Goal: Task Accomplishment & Management: Manage account settings

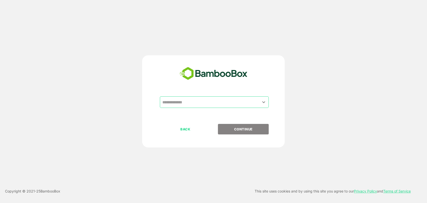
click at [195, 102] on input "text" at bounding box center [214, 102] width 107 height 10
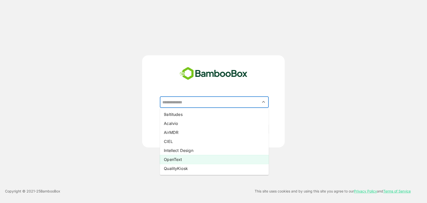
click at [187, 160] on li "OpenText" at bounding box center [214, 159] width 109 height 9
type input "********"
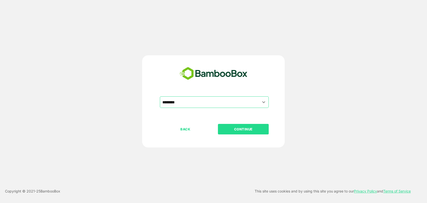
click at [239, 128] on p "CONTINUE" at bounding box center [244, 129] width 50 height 6
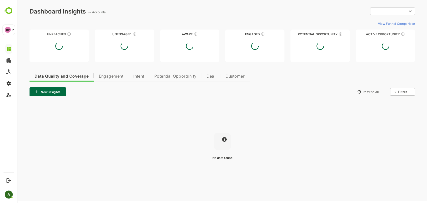
type input "**********"
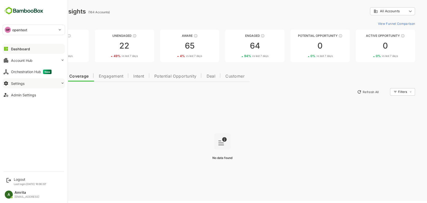
click at [22, 84] on div "Settings" at bounding box center [18, 83] width 14 height 4
click at [52, 84] on button "Settings" at bounding box center [34, 83] width 63 height 10
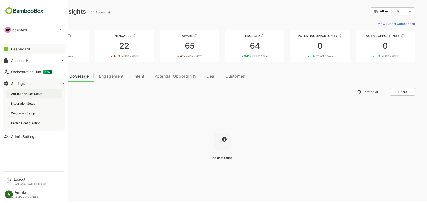
click at [47, 94] on div "Attribute Values Setup" at bounding box center [34, 93] width 57 height 9
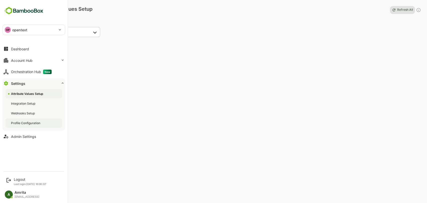
click at [33, 123] on div "Profile Configuration" at bounding box center [26, 123] width 30 height 4
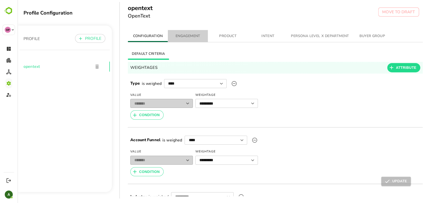
click at [183, 38] on span "ENGAGEMENT" at bounding box center [188, 36] width 34 height 6
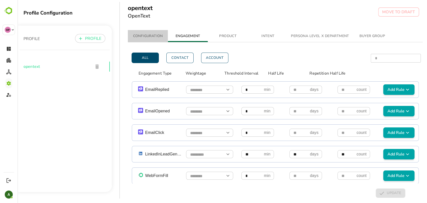
click at [145, 37] on span "CONFIGURATION" at bounding box center [148, 36] width 34 height 6
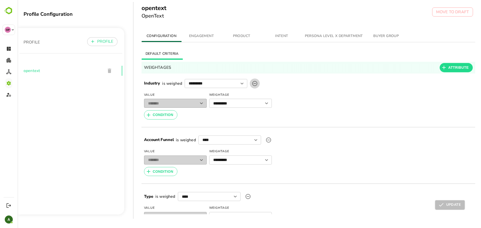
click at [254, 85] on icon "upload picture" at bounding box center [255, 84] width 6 height 6
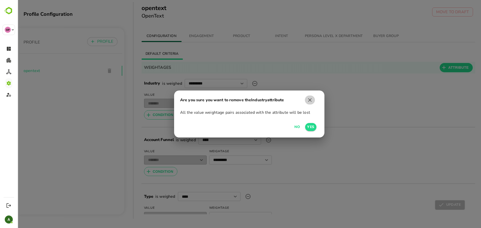
click at [310, 101] on icon "button" at bounding box center [310, 100] width 6 height 6
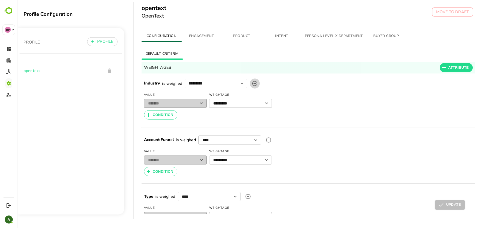
click at [252, 84] on icon "upload picture" at bounding box center [255, 84] width 6 height 6
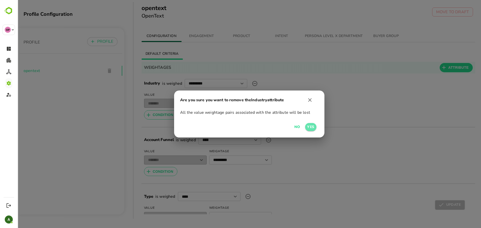
click at [311, 127] on span "Yes" at bounding box center [310, 127] width 7 height 6
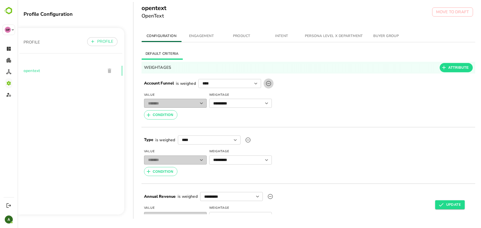
click at [266, 84] on icon "upload picture" at bounding box center [268, 83] width 5 height 5
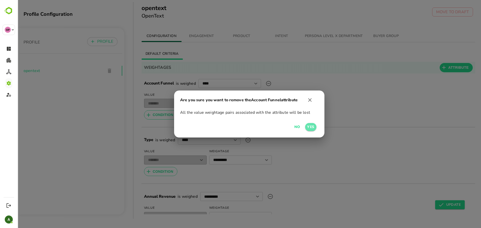
click at [311, 127] on span "Yes" at bounding box center [310, 127] width 7 height 6
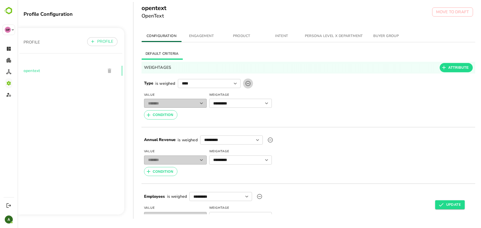
click at [249, 83] on icon "upload picture" at bounding box center [248, 84] width 6 height 6
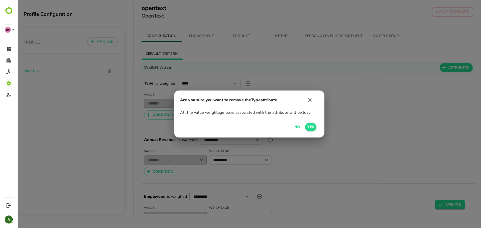
click at [310, 129] on span "Yes" at bounding box center [310, 127] width 7 height 6
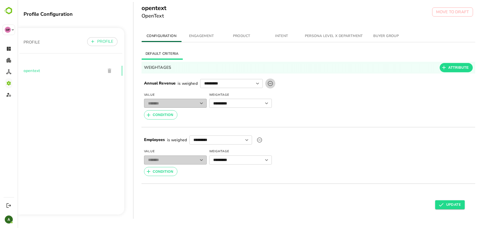
click at [272, 80] on label "upload picture" at bounding box center [270, 84] width 10 height 10
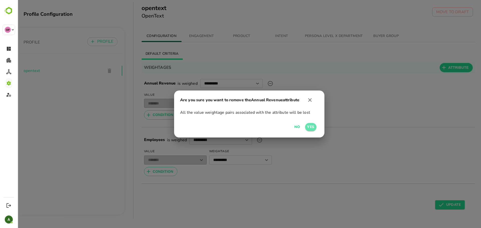
click at [314, 125] on span "Yes" at bounding box center [310, 127] width 7 height 6
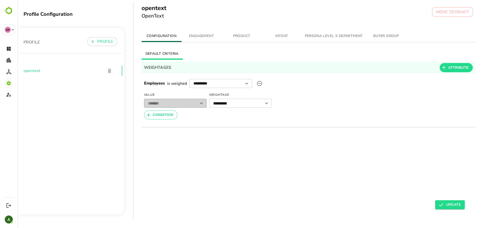
click at [200, 36] on span "ENGAGEMENT" at bounding box center [201, 36] width 34 height 6
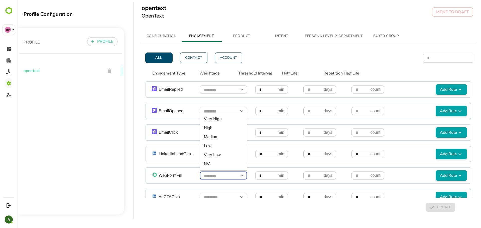
click at [229, 173] on input "simple table" at bounding box center [223, 176] width 47 height 9
click at [221, 119] on li "Very High" at bounding box center [223, 119] width 47 height 9
type input "*********"
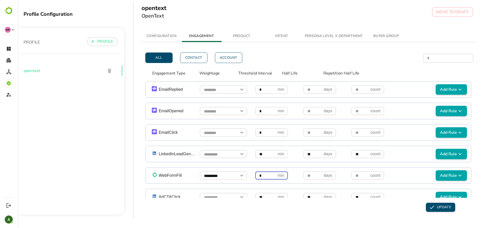
click at [258, 177] on input "*" at bounding box center [265, 175] width 21 height 9
type input "**"
click at [312, 175] on input "simple table" at bounding box center [312, 175] width 19 height 9
type input "**"
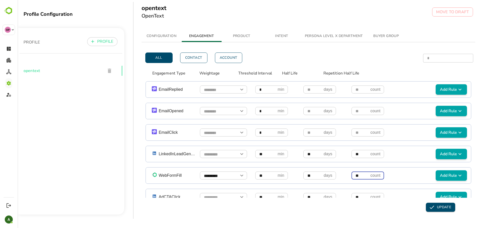
type input "**"
click at [238, 91] on div "simple table" at bounding box center [241, 89] width 7 height 7
click at [239, 91] on icon "Open" at bounding box center [242, 90] width 6 height 6
click at [237, 120] on li "Medium" at bounding box center [223, 119] width 47 height 9
type input "******"
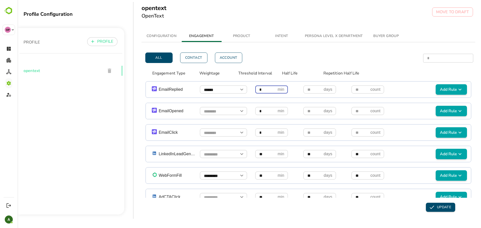
click at [268, 90] on input "*" at bounding box center [265, 89] width 21 height 9
type input "**"
click at [221, 112] on input "simple table" at bounding box center [223, 111] width 47 height 9
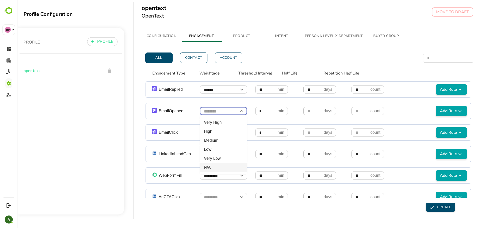
click at [214, 167] on li "N/A" at bounding box center [223, 167] width 47 height 9
type input "***"
click at [267, 108] on input "*" at bounding box center [265, 111] width 21 height 9
type input "**"
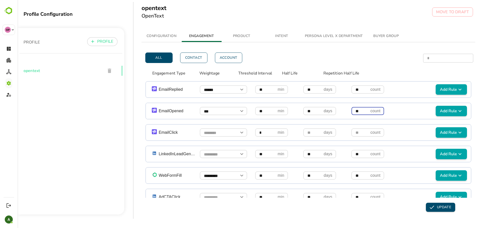
type input "**"
click at [214, 137] on body "Profile Configuration PROFILE PROFILE opentext opentext OpenText MOVE TO DRAFT …" at bounding box center [249, 114] width 463 height 228
click at [210, 171] on li "Low" at bounding box center [223, 171] width 47 height 9
type input "***"
click at [260, 136] on input "*" at bounding box center [265, 132] width 21 height 9
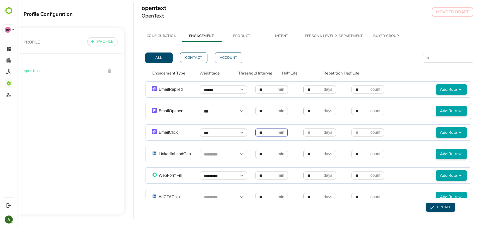
type input "**"
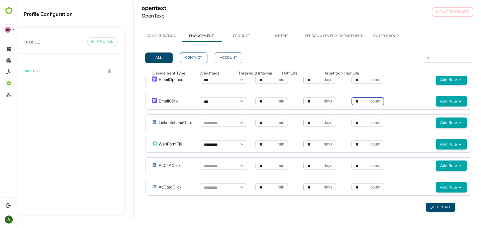
scroll to position [31, 0]
click at [221, 165] on input "simple table" at bounding box center [223, 166] width 47 height 9
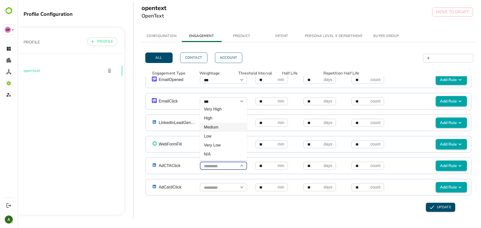
click at [222, 128] on li "Medium" at bounding box center [223, 127] width 47 height 9
type input "******"
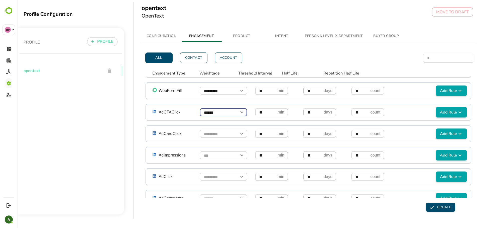
scroll to position [86, 0]
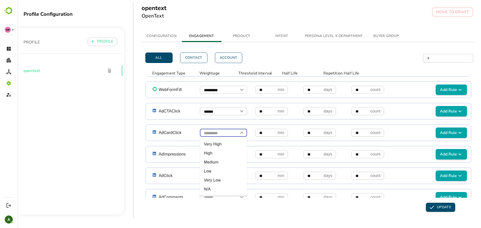
click at [221, 135] on input "simple table" at bounding box center [223, 133] width 47 height 9
click at [222, 163] on li "Medium" at bounding box center [223, 162] width 47 height 9
type input "******"
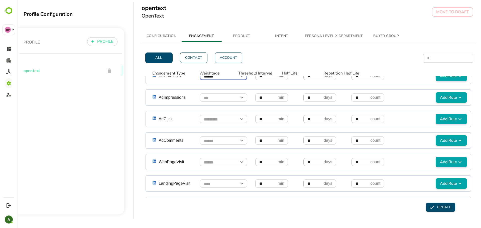
scroll to position [142, 0]
click at [214, 99] on input "simple table" at bounding box center [223, 98] width 47 height 9
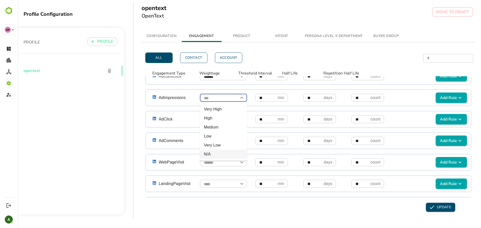
click at [213, 155] on li "N/A" at bounding box center [223, 154] width 47 height 9
type input "***"
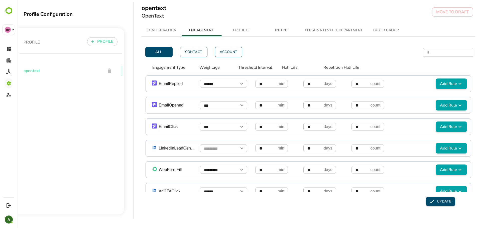
scroll to position [0, 0]
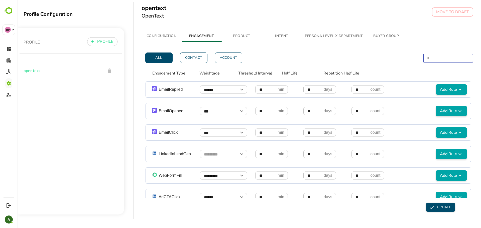
click at [427, 57] on input "*" at bounding box center [448, 58] width 50 height 9
type input "*"
click at [427, 58] on input "*" at bounding box center [448, 58] width 50 height 9
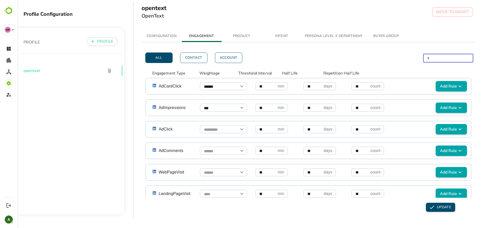
scroll to position [133, 0]
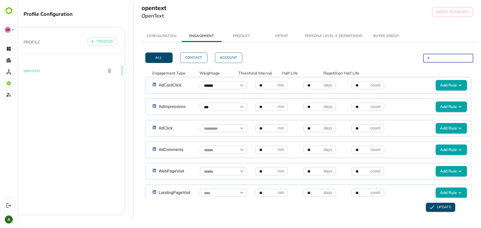
click at [240, 128] on icon "Open" at bounding box center [242, 128] width 6 height 6
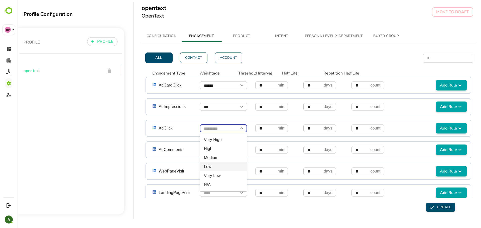
click at [211, 167] on li "Low" at bounding box center [223, 166] width 47 height 9
type input "***"
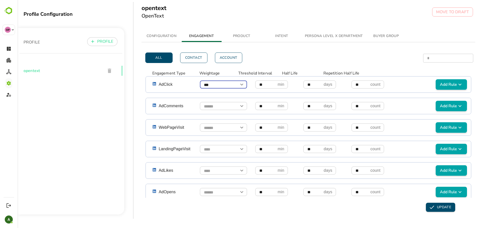
scroll to position [179, 0]
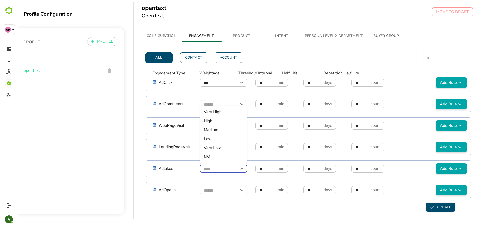
click at [213, 168] on input "simple table" at bounding box center [223, 169] width 47 height 9
click at [222, 129] on li "Medium" at bounding box center [223, 130] width 47 height 9
type input "******"
click at [229, 146] on input "simple table" at bounding box center [223, 147] width 47 height 9
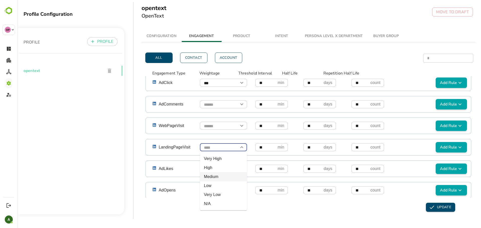
click at [219, 177] on li "Medium" at bounding box center [223, 176] width 47 height 9
type input "******"
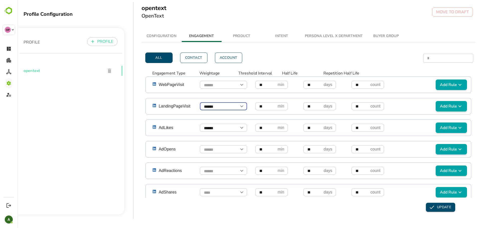
scroll to position [221, 0]
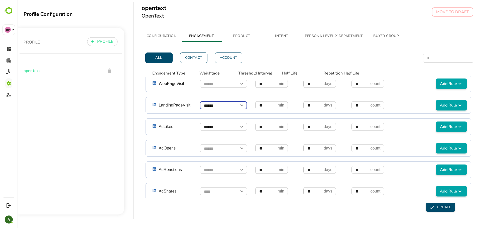
click at [239, 194] on icon "Open" at bounding box center [242, 191] width 6 height 6
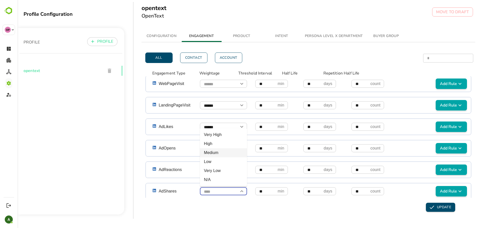
click at [218, 154] on li "Medium" at bounding box center [223, 152] width 47 height 9
type input "******"
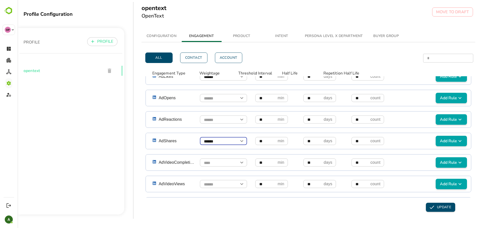
scroll to position [275, 0]
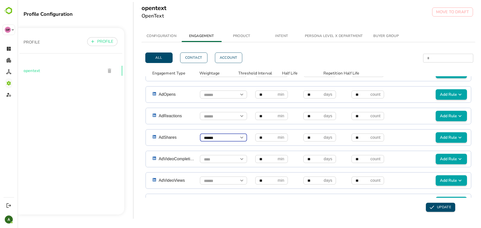
click at [230, 158] on input "simple table" at bounding box center [223, 159] width 47 height 9
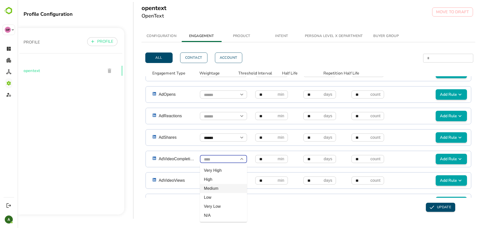
click at [215, 190] on li "Medium" at bounding box center [223, 188] width 47 height 9
type input "******"
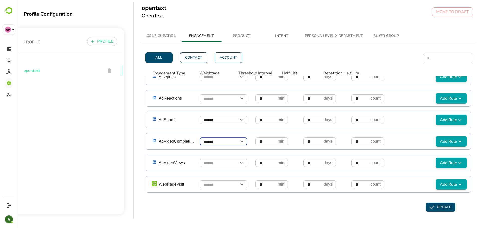
scroll to position [292, 0]
click at [362, 185] on input "**" at bounding box center [359, 184] width 17 height 9
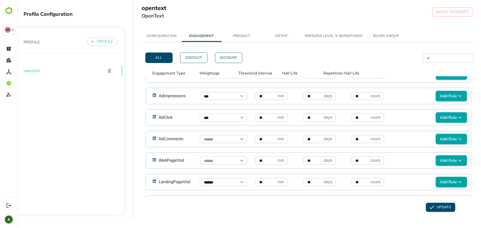
scroll to position [144, 0]
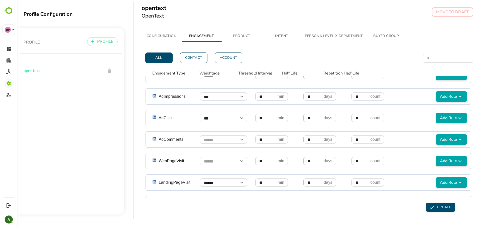
type input "****"
click at [363, 161] on input "**" at bounding box center [359, 161] width 17 height 9
type input "****"
click at [363, 184] on input "**" at bounding box center [359, 182] width 17 height 9
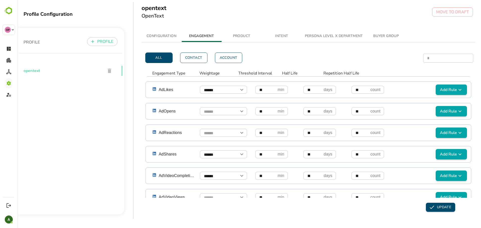
scroll to position [292, 0]
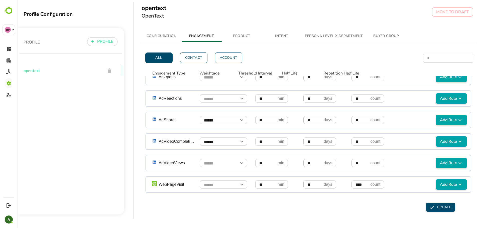
type input "****"
click at [427, 203] on span "UPDATE" at bounding box center [440, 208] width 21 height 6
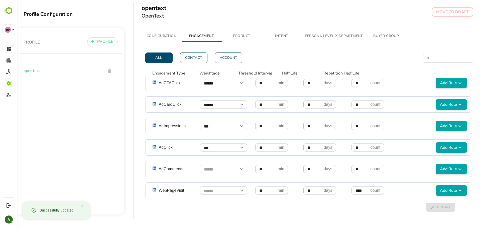
scroll to position [114, 0]
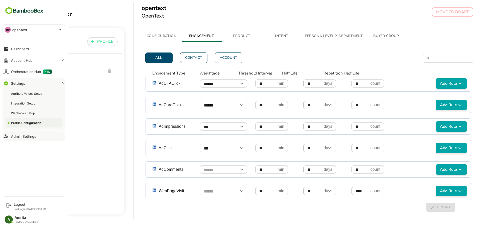
click at [36, 139] on button "Admin Settings" at bounding box center [34, 136] width 63 height 10
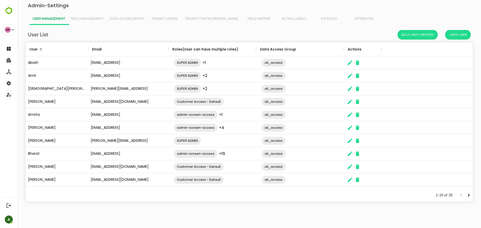
scroll to position [142, 442]
click at [201, 18] on span "Tenant Config [PERSON_NAME]" at bounding box center [211, 19] width 53 height 4
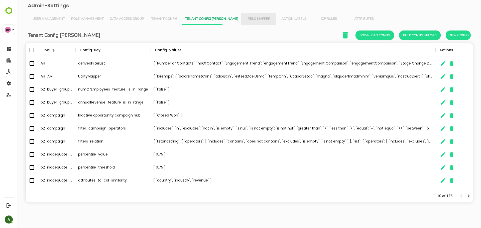
click at [244, 20] on span "Field Mapper" at bounding box center [258, 19] width 29 height 4
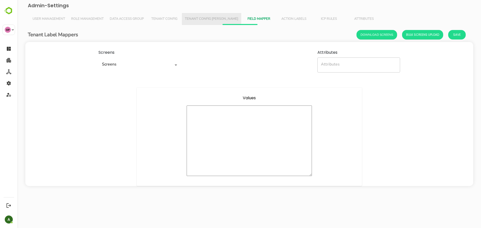
click at [214, 22] on button "Tenant Config [PERSON_NAME]" at bounding box center [211, 19] width 59 height 12
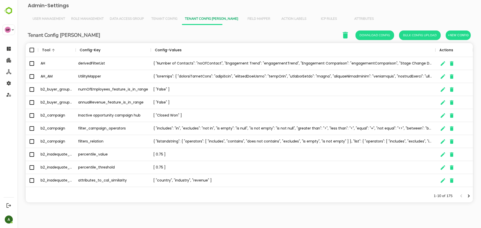
click at [247, 17] on span "Field Mapper" at bounding box center [258, 19] width 29 height 4
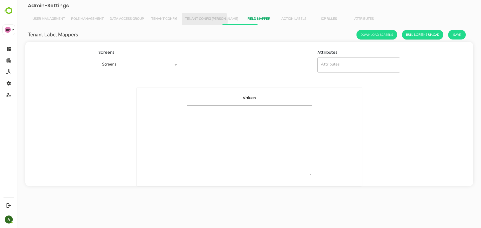
click at [204, 21] on span "Tenant Config [PERSON_NAME]" at bounding box center [211, 19] width 53 height 4
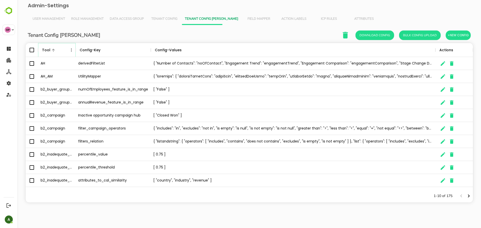
click at [72, 50] on icon "Menu" at bounding box center [71, 50] width 5 height 5
click at [57, 87] on li "Filter" at bounding box center [57, 86] width 35 height 9
click at [119, 67] on input "Value" at bounding box center [127, 68] width 48 height 7
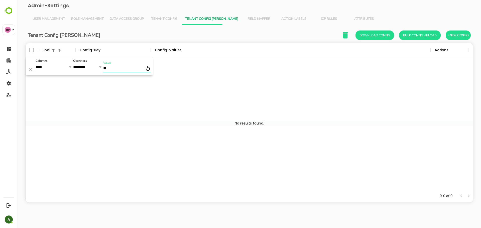
type input "*"
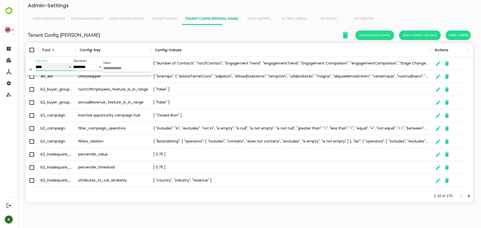
click at [65, 68] on select "**********" at bounding box center [55, 67] width 38 height 8
select select "*********"
click at [36, 63] on select "**********" at bounding box center [55, 67] width 38 height 8
click at [111, 69] on input "Value" at bounding box center [127, 68] width 48 height 7
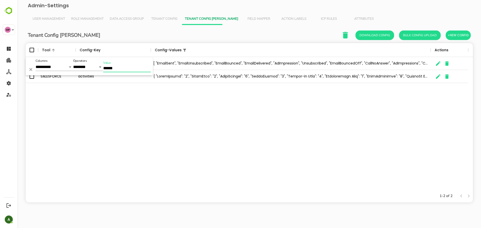
type input "******"
click at [155, 123] on div "b2_inadequate_persona activities_to_ignore [ "EmailSent", "EmailUnsubscribed", …" at bounding box center [249, 123] width 447 height 133
click at [154, 120] on div "b2_inadequate_persona activities_to_ignore [ "EmailSent", "EmailUnsubscribed", …" at bounding box center [249, 123] width 447 height 133
click at [427, 62] on icon "The User Data" at bounding box center [438, 64] width 6 height 6
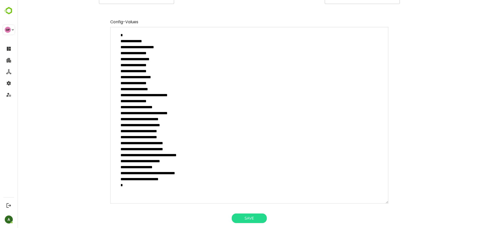
scroll to position [0, 0]
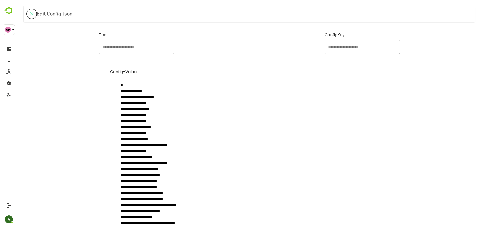
click at [31, 14] on icon "close" at bounding box center [32, 14] width 4 height 4
type textarea "*"
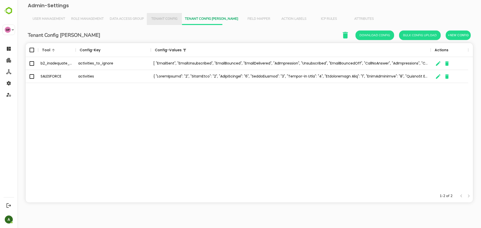
click at [169, 19] on span "Tenant Config" at bounding box center [164, 19] width 29 height 4
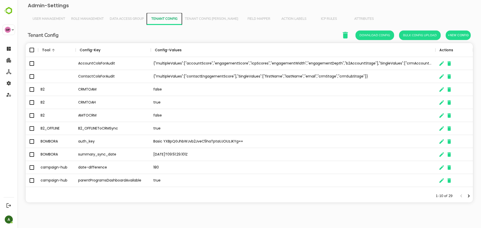
scroll to position [142, 442]
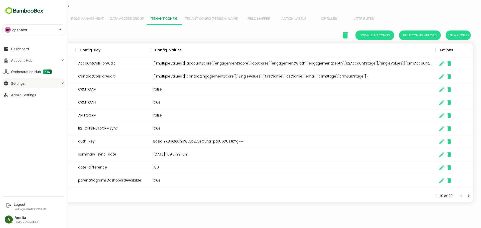
click at [32, 86] on button "Settings" at bounding box center [34, 83] width 63 height 10
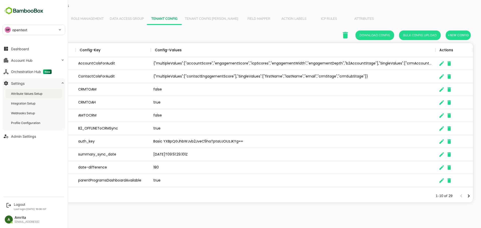
click at [32, 97] on div "Attribute Values Setup" at bounding box center [34, 93] width 57 height 9
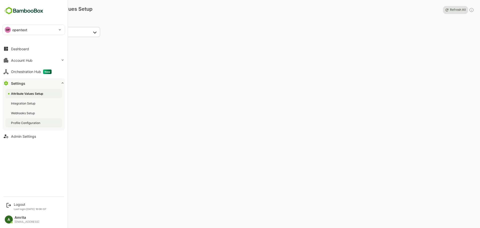
click at [35, 124] on div "Profile Configuration" at bounding box center [26, 123] width 30 height 4
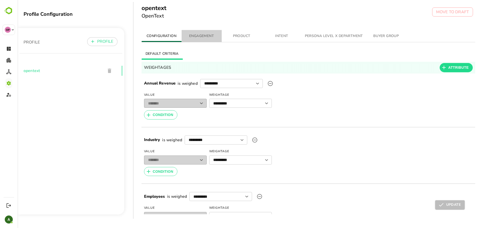
click at [208, 33] on span "ENGAGEMENT" at bounding box center [201, 36] width 34 height 6
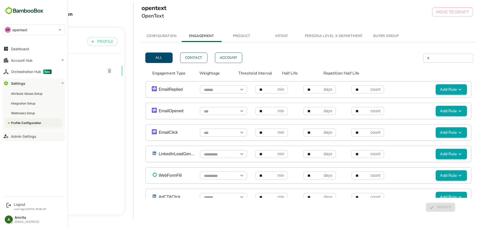
click at [28, 138] on div "Admin Settings" at bounding box center [23, 136] width 25 height 4
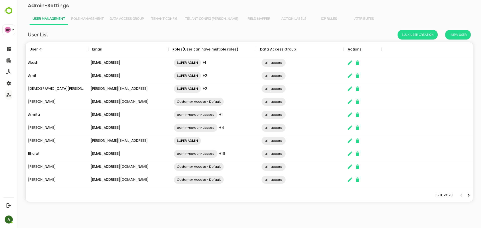
scroll to position [142, 442]
click at [206, 21] on span "Tenant Config [PERSON_NAME]" at bounding box center [211, 19] width 53 height 4
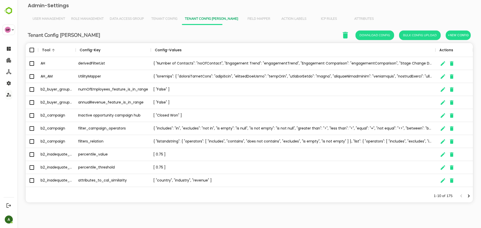
click at [239, 26] on div "Tenant Config Json Download Config Bulk Config Upload +New Config Tool Config-K…" at bounding box center [249, 120] width 455 height 190
click at [244, 20] on span "Field Mapper" at bounding box center [258, 19] width 29 height 4
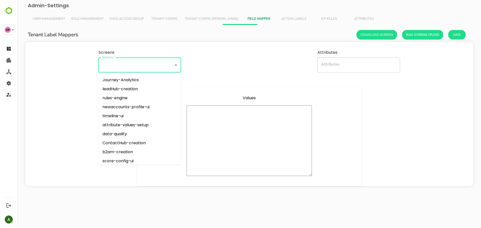
click at [150, 66] on input "Screens" at bounding box center [133, 65] width 64 height 11
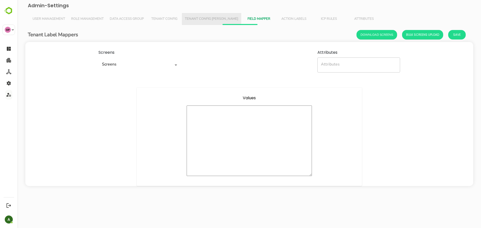
click at [213, 20] on span "Tenant Config [PERSON_NAME]" at bounding box center [211, 19] width 53 height 4
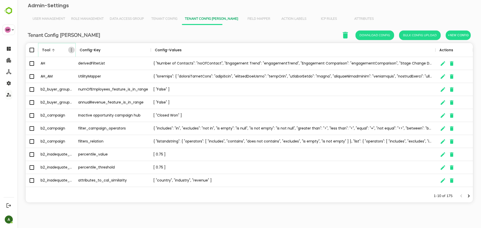
click at [72, 49] on icon "Menu" at bounding box center [71, 50] width 5 height 5
click at [247, 20] on span "Field Mapper" at bounding box center [258, 19] width 29 height 4
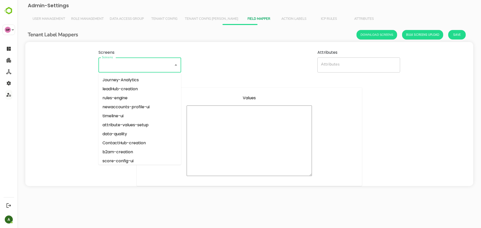
click at [130, 61] on input "Screens" at bounding box center [133, 65] width 64 height 11
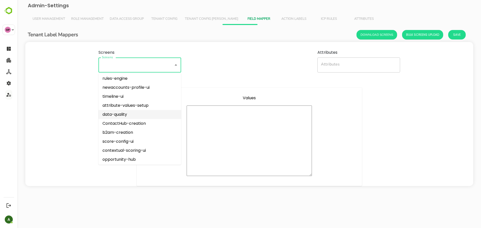
scroll to position [30, 0]
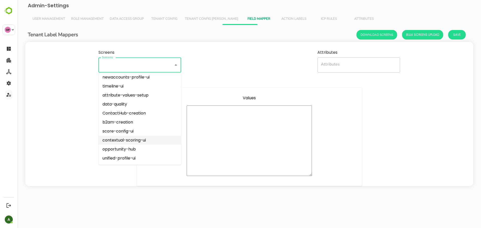
click at [140, 143] on li "contextual-scoring-ui" at bounding box center [139, 140] width 83 height 9
type input "**********"
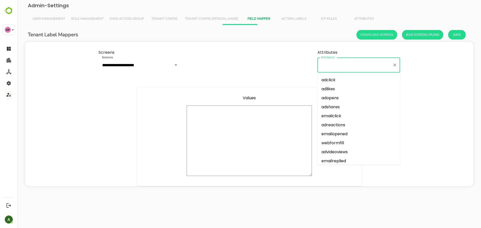
click at [354, 66] on input "Attributes" at bounding box center [354, 65] width 71 height 11
click at [339, 78] on li "adclick" at bounding box center [358, 80] width 83 height 9
type input "*******"
type textarea "**********"
type textarea "*"
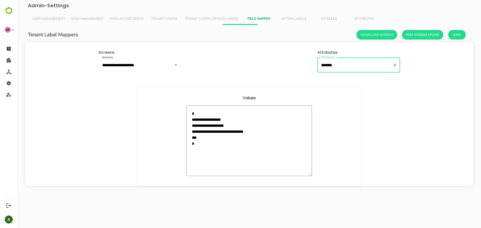
click at [338, 61] on input "*******" at bounding box center [354, 65] width 71 height 11
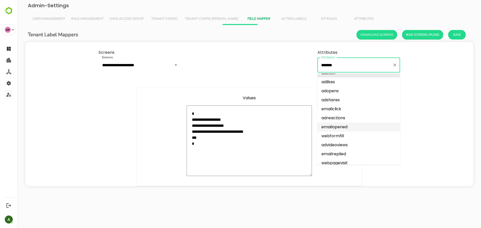
scroll to position [0, 0]
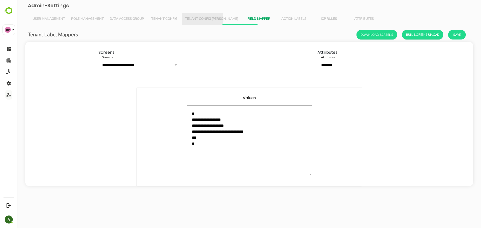
click at [196, 19] on span "Tenant Config [PERSON_NAME]" at bounding box center [211, 19] width 53 height 4
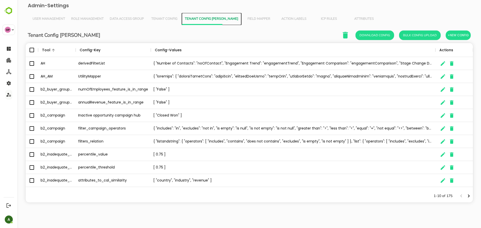
scroll to position [142, 442]
click at [427, 196] on icon "Next page" at bounding box center [468, 196] width 6 height 6
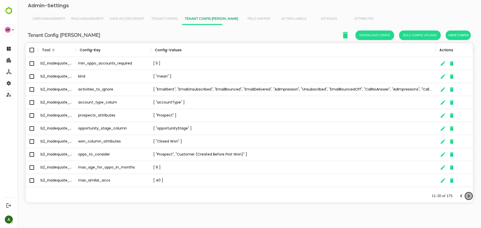
click at [427, 199] on icon "Next page" at bounding box center [468, 196] width 6 height 6
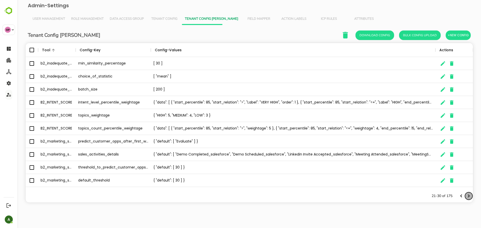
click at [427, 199] on icon "Next page" at bounding box center [468, 196] width 6 height 6
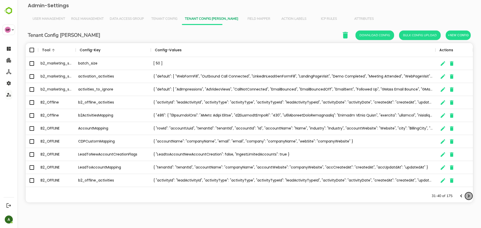
click at [427, 199] on icon "Next page" at bounding box center [468, 196] width 6 height 6
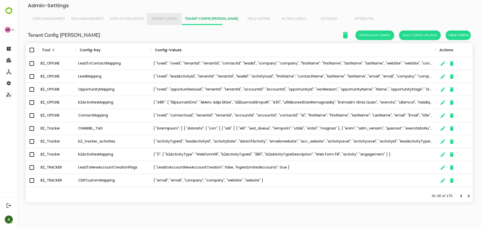
click at [178, 18] on span "Tenant Config" at bounding box center [164, 19] width 29 height 4
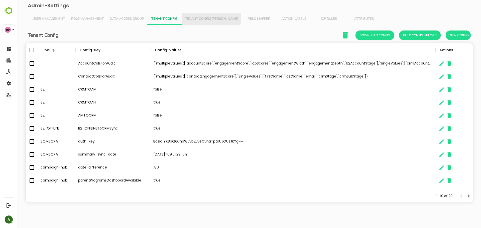
click at [211, 17] on span "Tenant Config [PERSON_NAME]" at bounding box center [211, 19] width 53 height 4
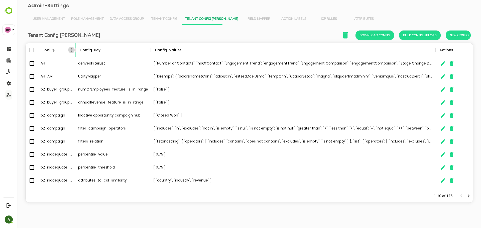
click at [70, 49] on icon "Menu" at bounding box center [71, 50] width 5 height 5
click at [244, 20] on span "Field Mapper" at bounding box center [258, 19] width 29 height 4
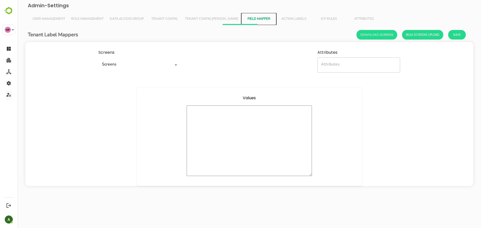
click at [124, 72] on div "Screens" at bounding box center [139, 65] width 83 height 15
click at [124, 67] on input "Screens" at bounding box center [133, 65] width 64 height 11
click at [346, 16] on button "Attributes" at bounding box center [363, 19] width 35 height 12
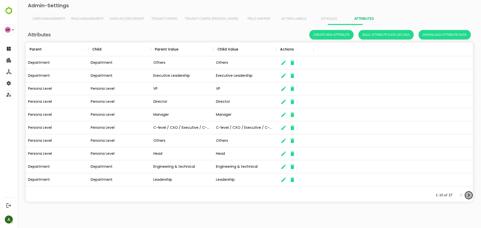
click at [427, 195] on icon "Next page" at bounding box center [468, 196] width 6 height 6
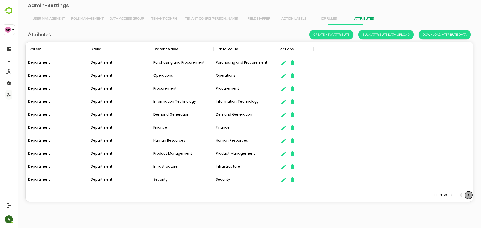
click at [427, 195] on icon "Next page" at bounding box center [468, 196] width 6 height 6
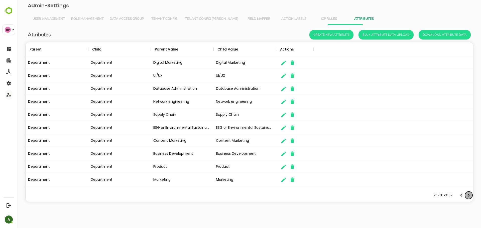
click at [427, 195] on icon "Next page" at bounding box center [468, 196] width 6 height 6
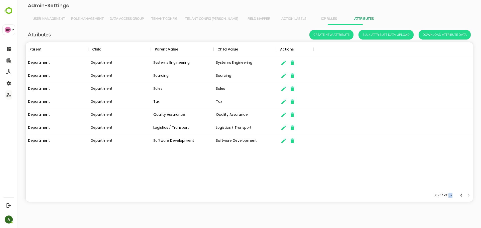
click at [427, 195] on div at bounding box center [464, 196] width 15 height 8
click at [314, 17] on span "ICP Rules" at bounding box center [328, 19] width 29 height 4
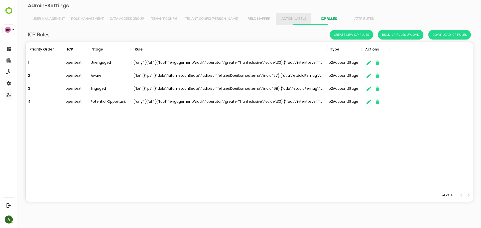
click at [277, 16] on button "Action Labels" at bounding box center [293, 19] width 35 height 12
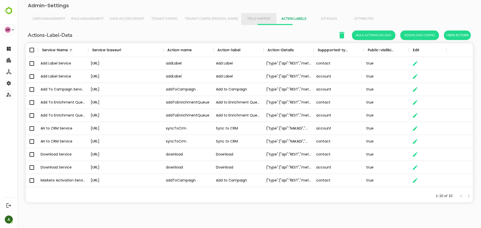
click at [244, 18] on span "Field Mapper" at bounding box center [258, 19] width 29 height 4
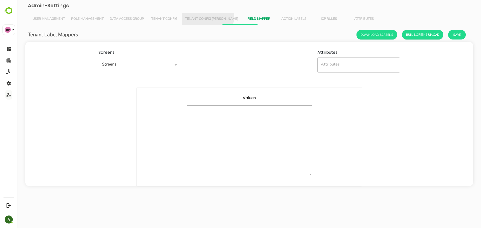
click at [207, 17] on span "Tenant Config [PERSON_NAME]" at bounding box center [211, 19] width 53 height 4
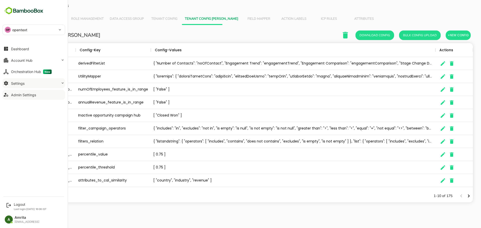
click at [18, 87] on button "Settings" at bounding box center [34, 83] width 63 height 10
click at [36, 98] on div "Attribute Values Setup" at bounding box center [34, 93] width 57 height 9
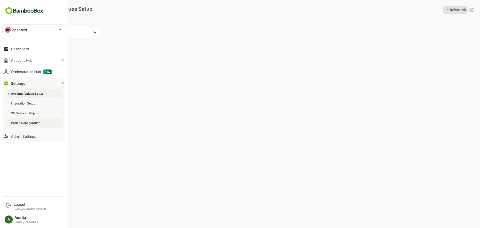
click at [37, 123] on div "Profile Configuration" at bounding box center [26, 123] width 30 height 4
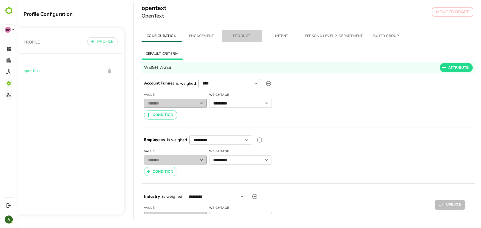
click at [251, 37] on span "PRODUCT" at bounding box center [242, 36] width 34 height 6
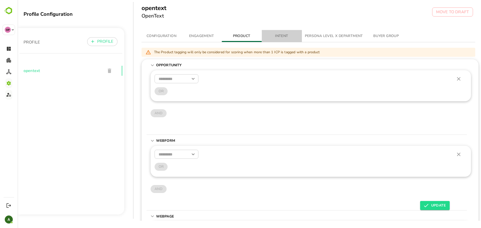
click at [278, 40] on button "INTENT" at bounding box center [282, 36] width 40 height 12
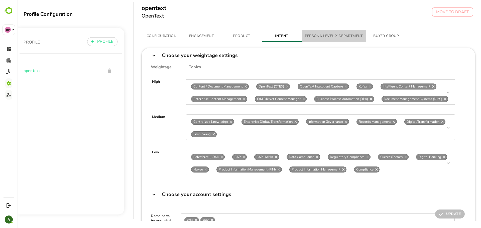
click at [340, 32] on button "PERSONA LEVEL X DEPARTMENT" at bounding box center [334, 36] width 64 height 12
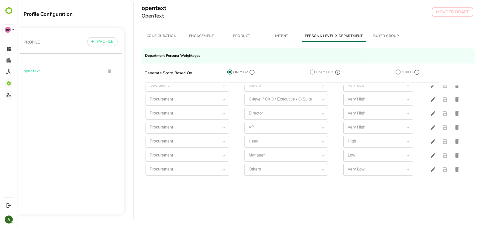
scroll to position [505, 0]
click at [380, 36] on span "BUYER GROUP" at bounding box center [386, 36] width 34 height 6
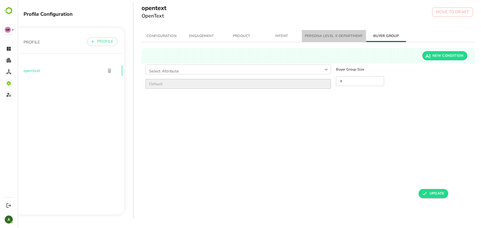
click at [356, 34] on span "PERSONA LEVEL X DEPARTMENT" at bounding box center [334, 36] width 58 height 6
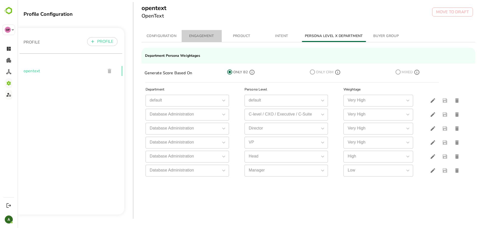
click at [210, 33] on span "ENGAGEMENT" at bounding box center [201, 36] width 34 height 6
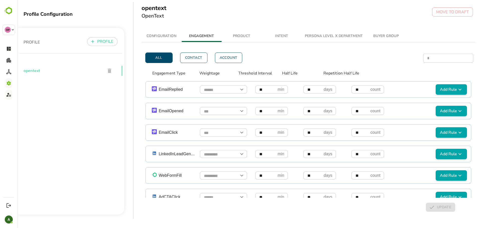
click at [321, 39] on span "PERSONA LEVEL X DEPARTMENT" at bounding box center [334, 36] width 58 height 6
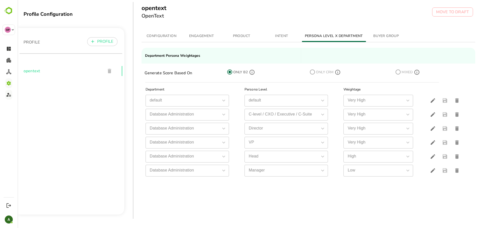
click at [208, 31] on button "ENGAGEMENT" at bounding box center [201, 36] width 40 height 12
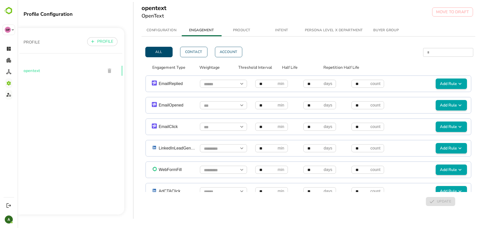
scroll to position [0, 0]
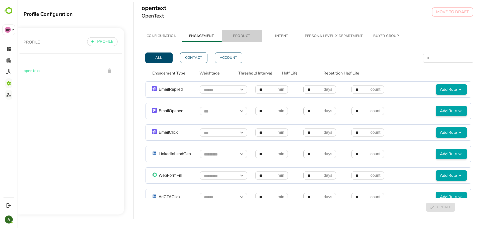
click at [244, 37] on span "PRODUCT" at bounding box center [242, 36] width 34 height 6
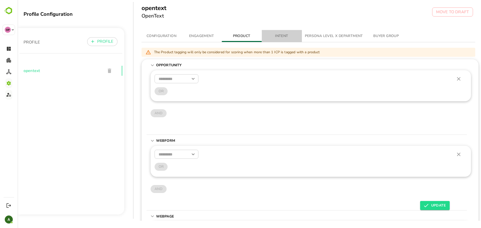
click at [284, 35] on span "INTENT" at bounding box center [282, 36] width 34 height 6
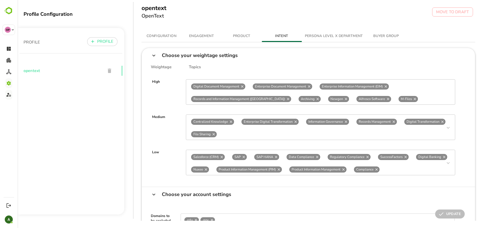
scroll to position [19, 0]
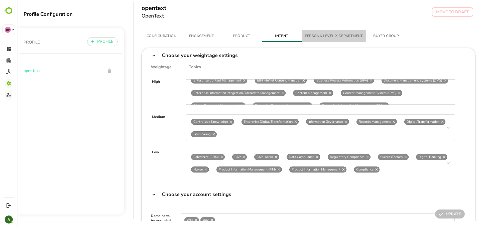
click at [340, 39] on span "PERSONA LEVEL X DEPARTMENT" at bounding box center [334, 36] width 58 height 6
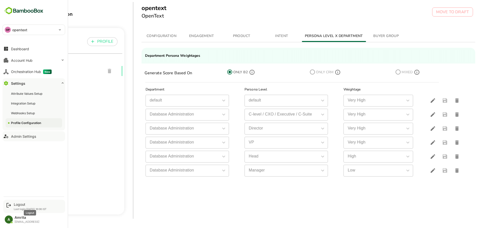
click at [20, 203] on div "Logout" at bounding box center [30, 205] width 33 height 4
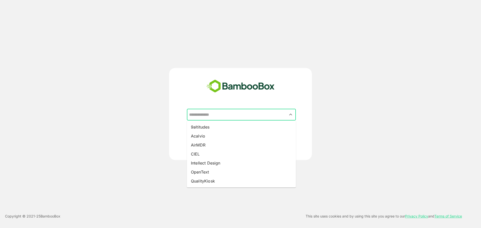
click at [259, 118] on input "text" at bounding box center [241, 115] width 107 height 10
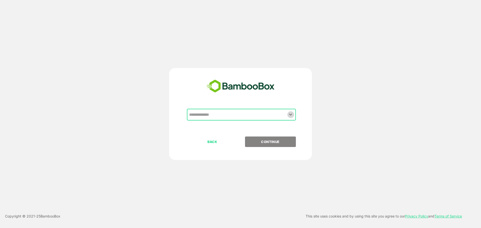
click at [288, 113] on icon "Open" at bounding box center [290, 115] width 6 height 6
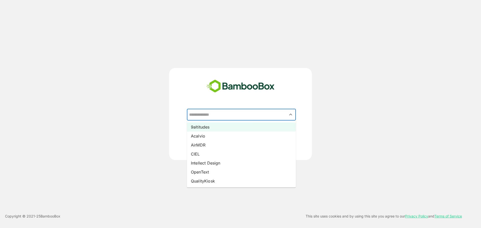
click at [242, 125] on li "9altitudes" at bounding box center [241, 127] width 109 height 9
type input "**********"
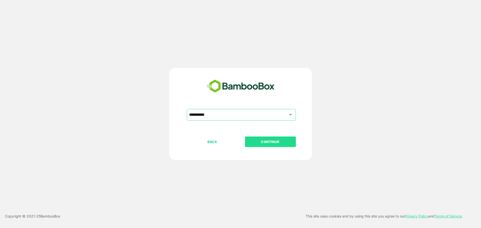
click at [271, 145] on button "CONTINUE" at bounding box center [270, 142] width 51 height 11
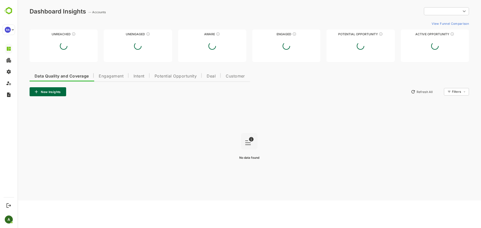
type input "**********"
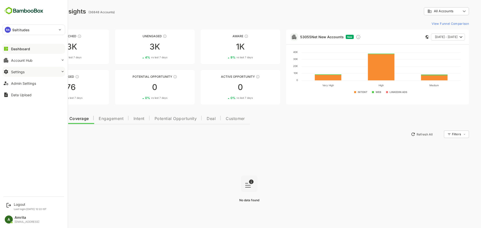
click at [35, 67] on button "Settings" at bounding box center [34, 72] width 63 height 10
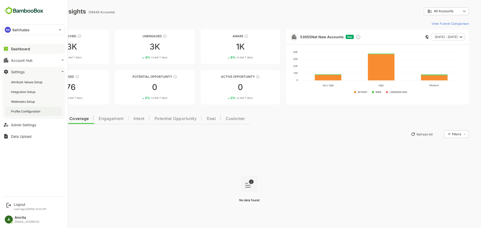
click at [26, 111] on div "Profile Configuration" at bounding box center [26, 111] width 30 height 4
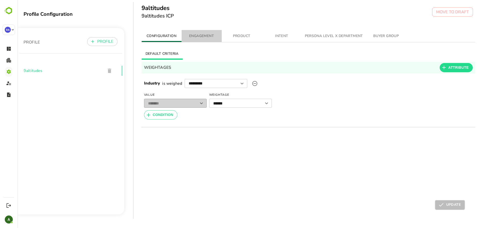
click at [197, 36] on span "ENGAGEMENT" at bounding box center [201, 36] width 34 height 6
